Goal: Task Accomplishment & Management: Complete application form

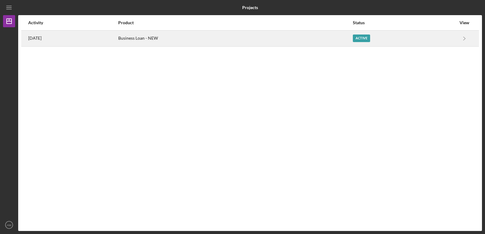
click at [262, 38] on div "Business Loan - NEW" at bounding box center [235, 38] width 234 height 15
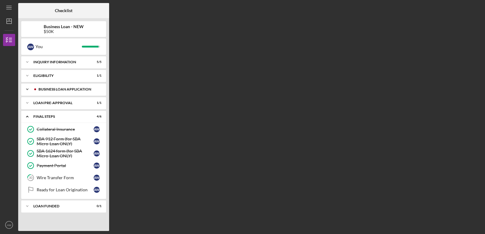
click at [53, 91] on div "BUSINESS LOAN APPLICATION" at bounding box center [69, 90] width 60 height 4
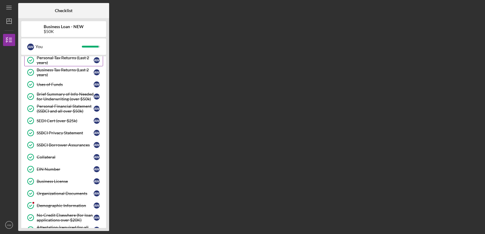
scroll to position [101, 0]
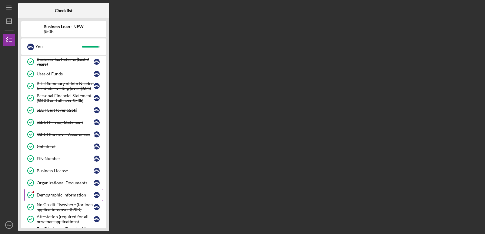
click at [61, 196] on div "Demographic Information" at bounding box center [65, 195] width 57 height 5
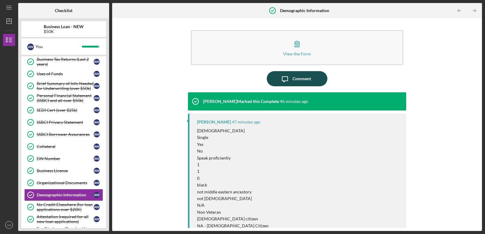
click at [283, 81] on icon "button" at bounding box center [284, 79] width 5 height 5
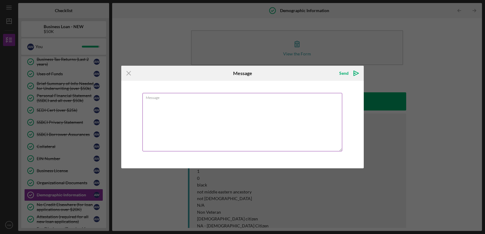
click at [153, 103] on textarea "Message" at bounding box center [243, 122] width 200 height 59
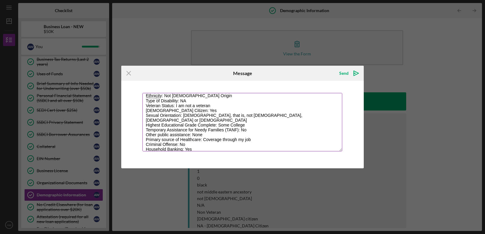
scroll to position [68, 0]
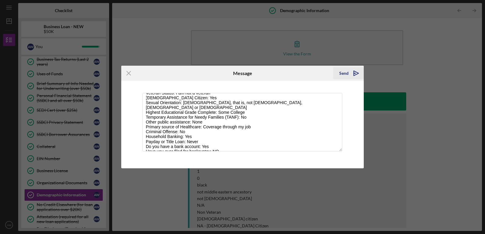
type textarea "Gender: [DEMOGRAPHIC_DATA] Marital Status: [DEMOGRAPHIC_DATA] (never been [DEMO…"
click at [342, 74] on div "Send" at bounding box center [343, 73] width 9 height 12
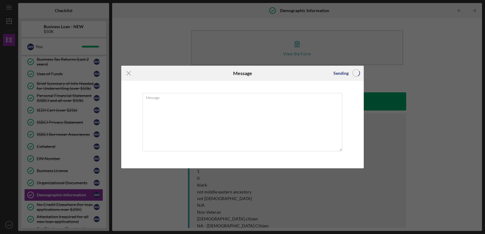
scroll to position [0, 0]
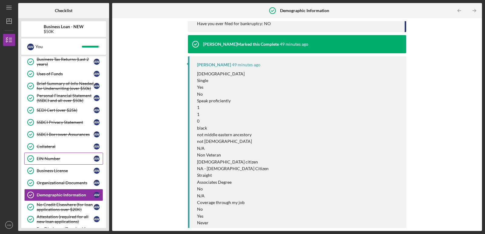
scroll to position [246, 0]
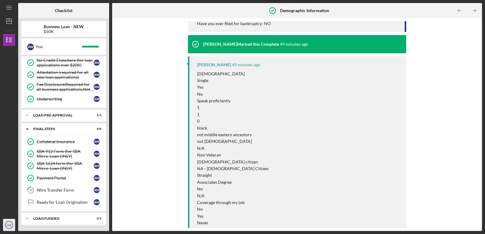
click at [10, 225] on text "AW" at bounding box center [9, 225] width 5 height 3
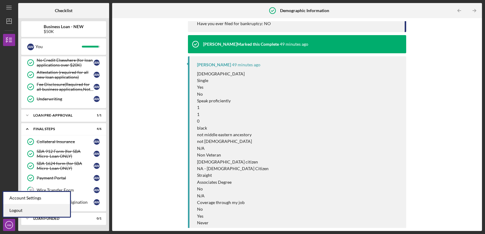
click at [17, 211] on link "Logout" at bounding box center [36, 211] width 67 height 12
